Goal: Book appointment/travel/reservation

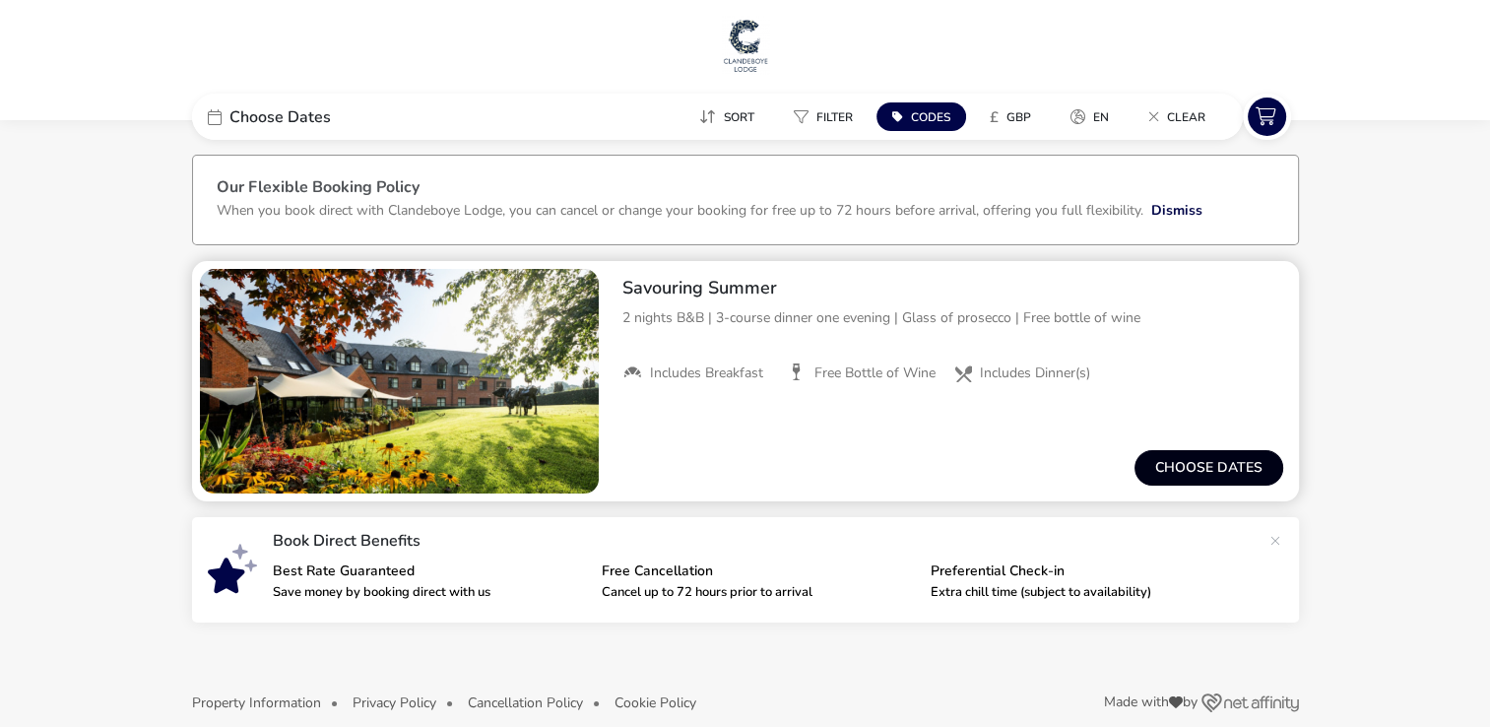
click at [1202, 463] on button "Choose dates" at bounding box center [1208, 467] width 149 height 35
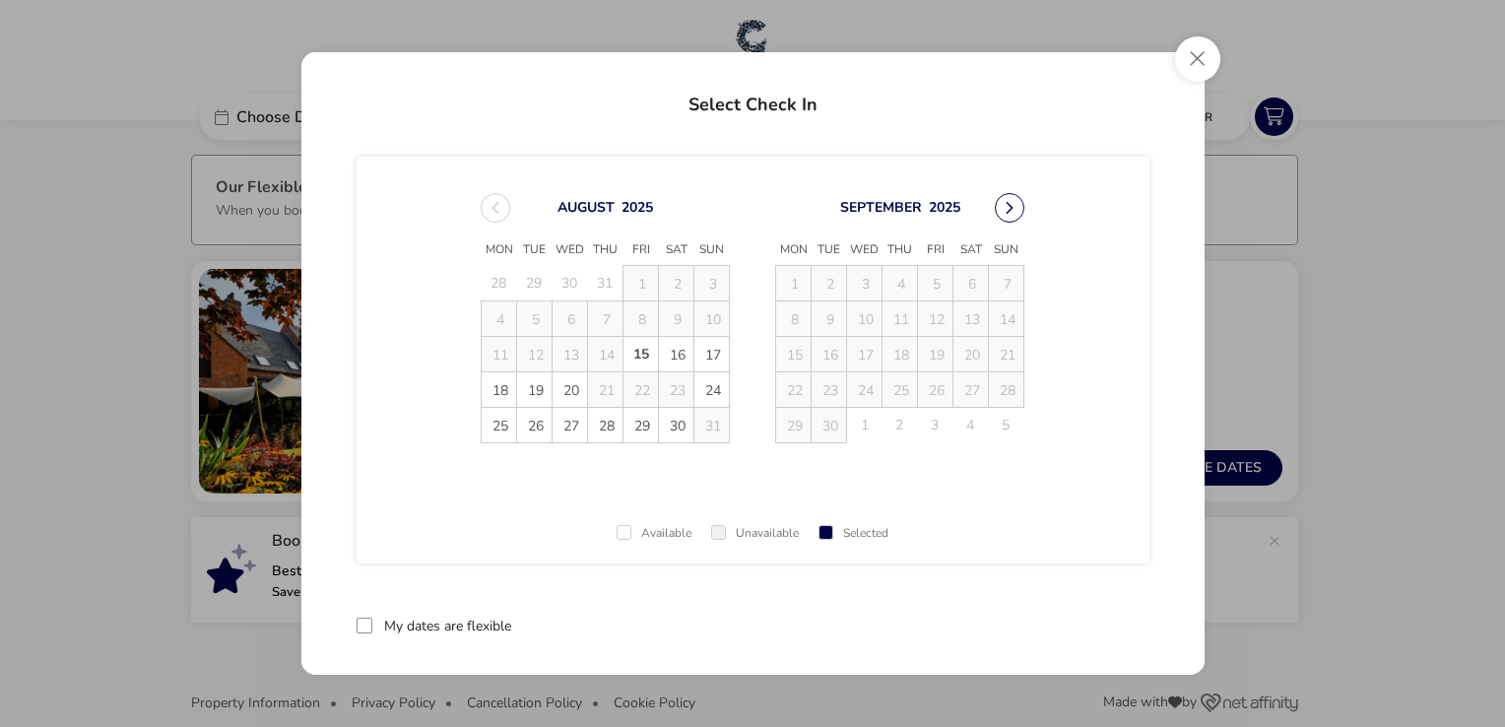
click at [1003, 209] on button "Next Month" at bounding box center [1010, 208] width 30 height 30
click at [966, 354] on td "18" at bounding box center [970, 353] width 35 height 35
click at [490, 207] on button "Previous Month" at bounding box center [496, 208] width 30 height 30
click at [670, 421] on span "30" at bounding box center [676, 425] width 34 height 34
click at [793, 278] on span "1" at bounding box center [793, 283] width 34 height 34
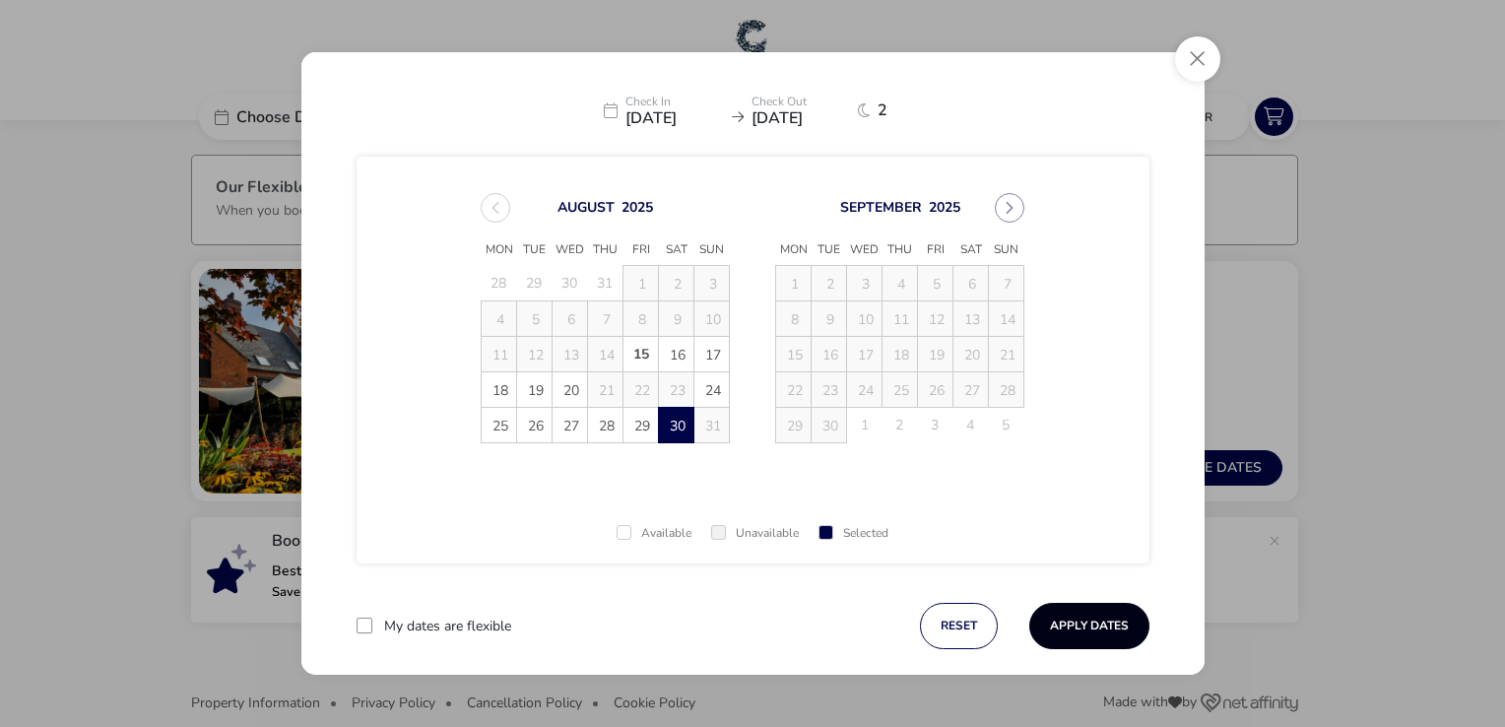
click at [1053, 617] on button "Apply Dates" at bounding box center [1089, 626] width 120 height 46
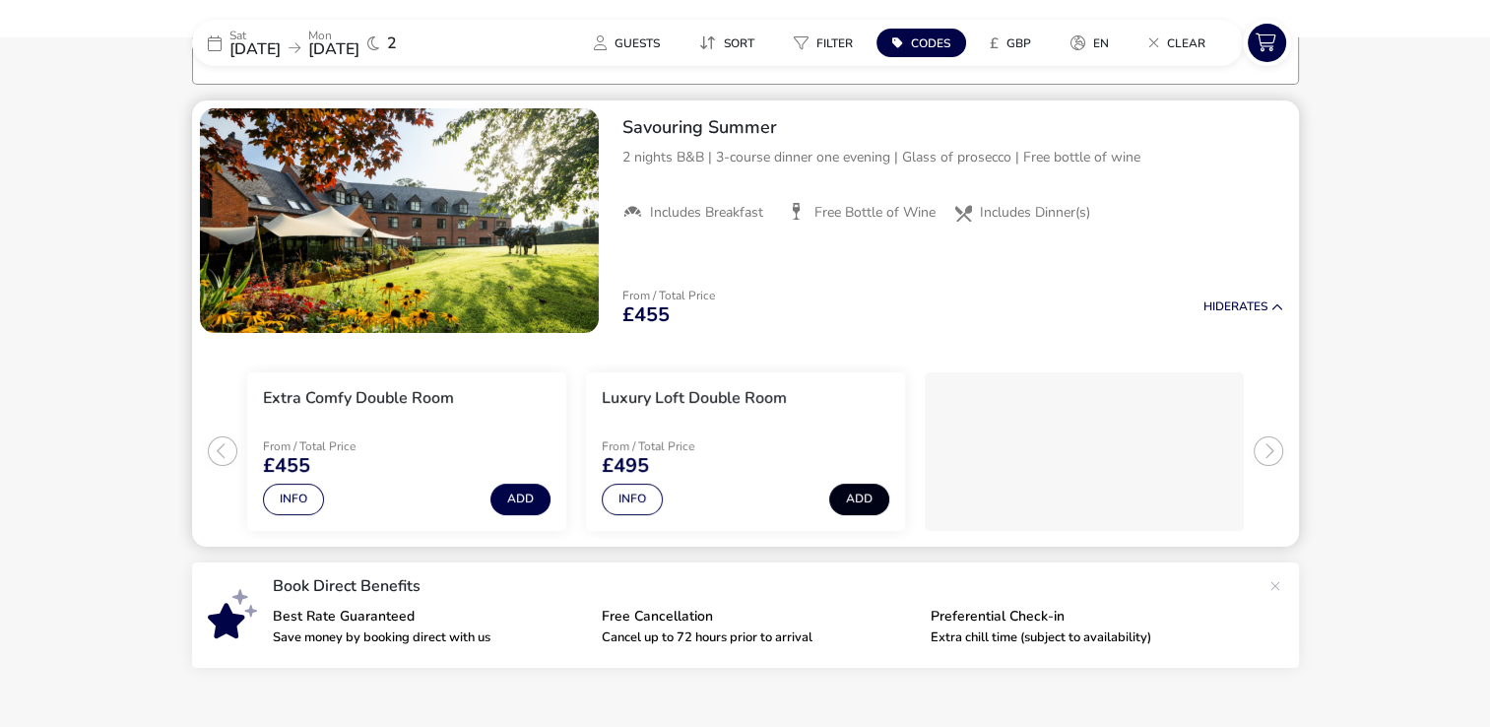
scroll to position [162, 0]
